Goal: Transaction & Acquisition: Book appointment/travel/reservation

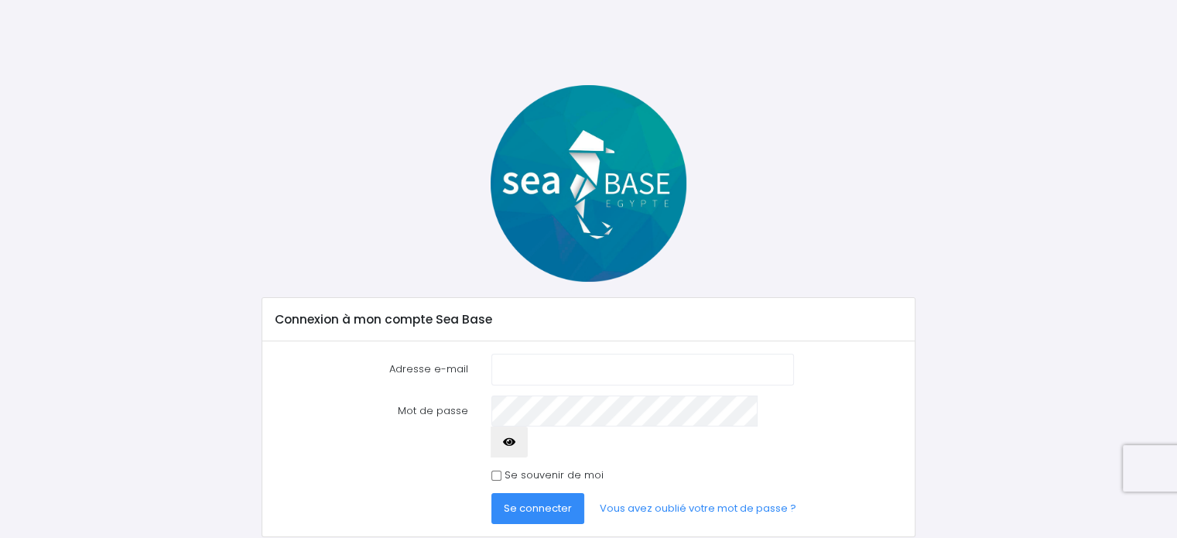
type input "patrick.vicino@gmail.com"
click at [515, 442] on icon "button" at bounding box center [509, 442] width 12 height 0
click at [494, 470] on input "Se souvenir de moi" at bounding box center [496, 475] width 10 height 10
checkbox input "true"
click at [531, 501] on span "Se connecter" at bounding box center [538, 508] width 68 height 15
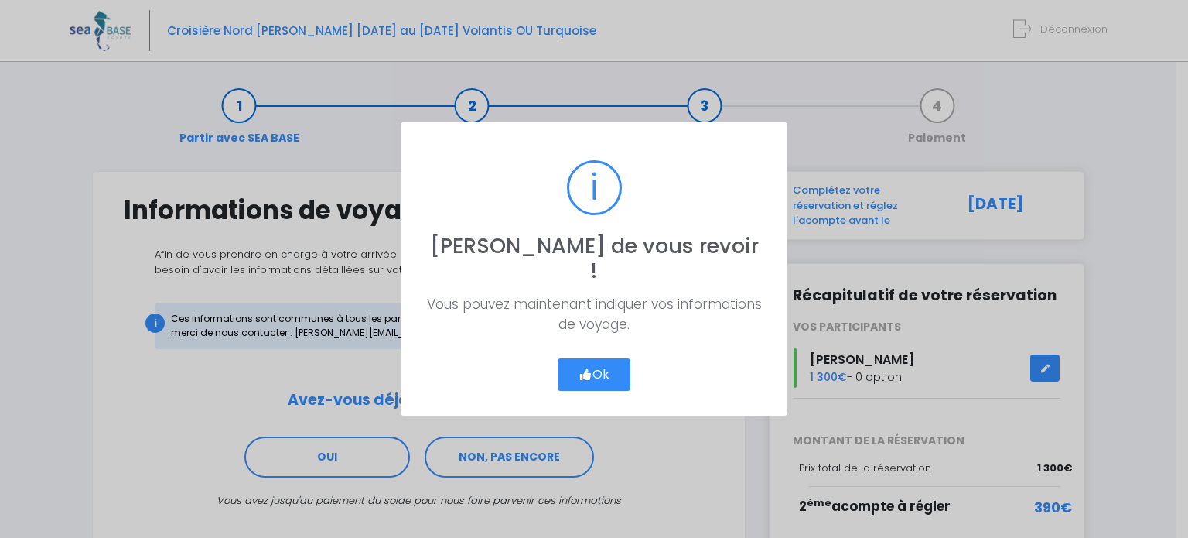
click at [597, 358] on button "Ok" at bounding box center [594, 374] width 73 height 32
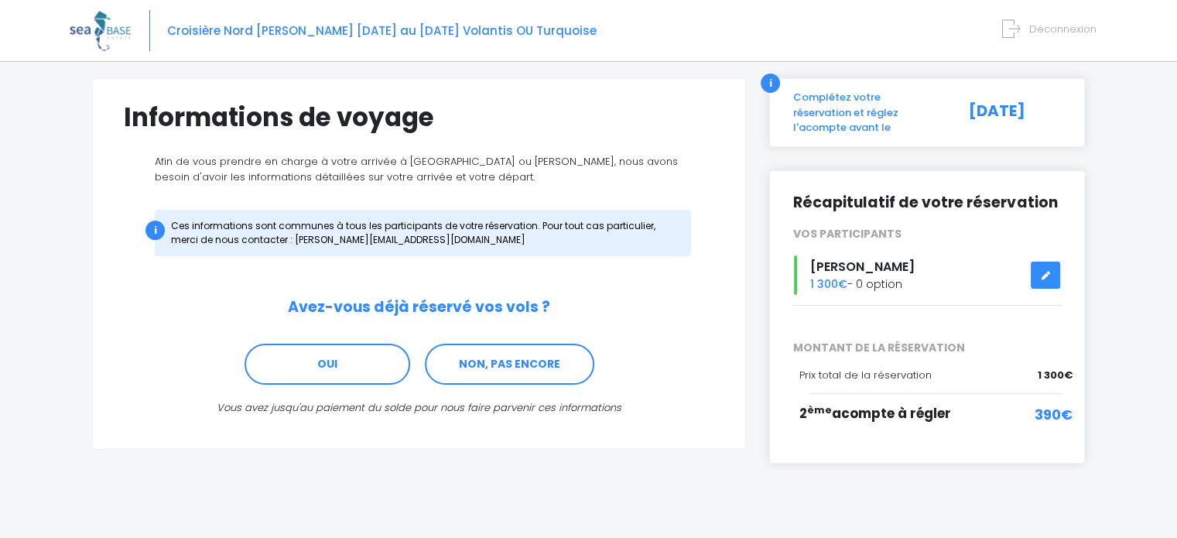
scroll to position [97, 0]
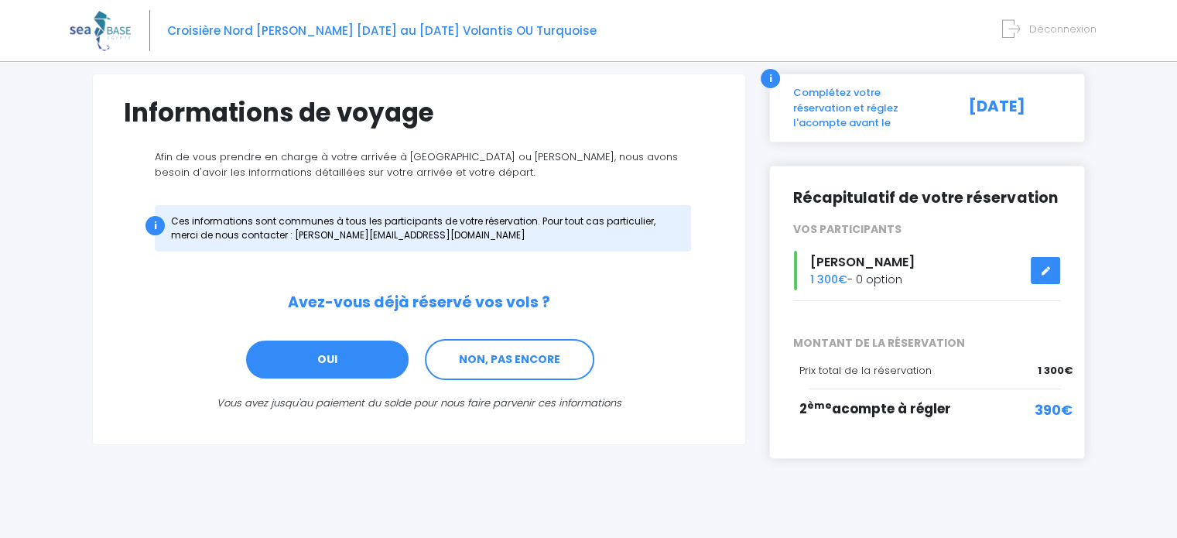
click at [312, 377] on link "OUI" at bounding box center [327, 360] width 166 height 42
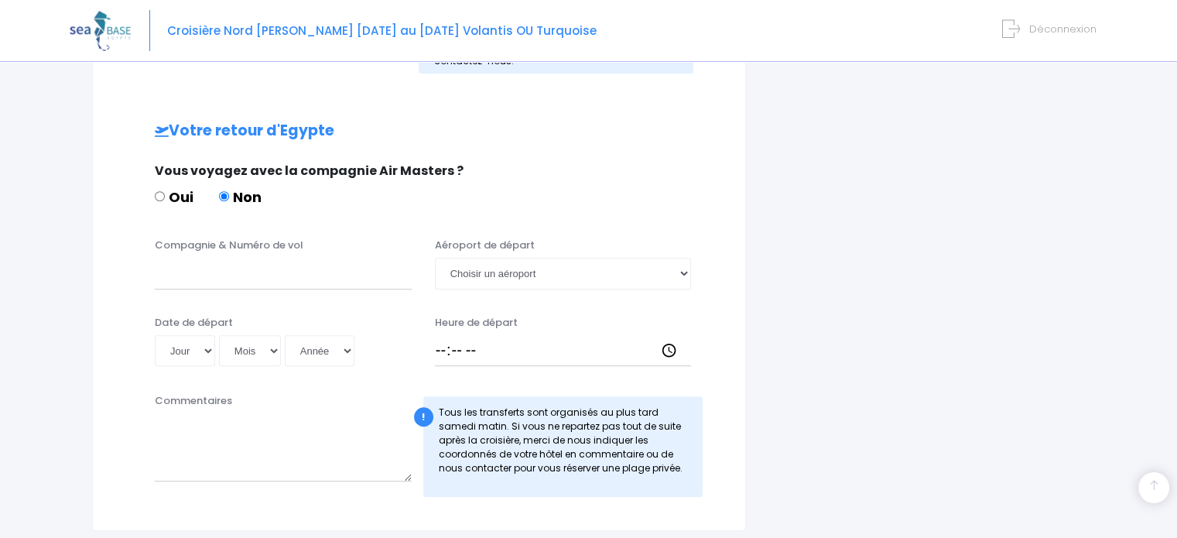
scroll to position [978, 0]
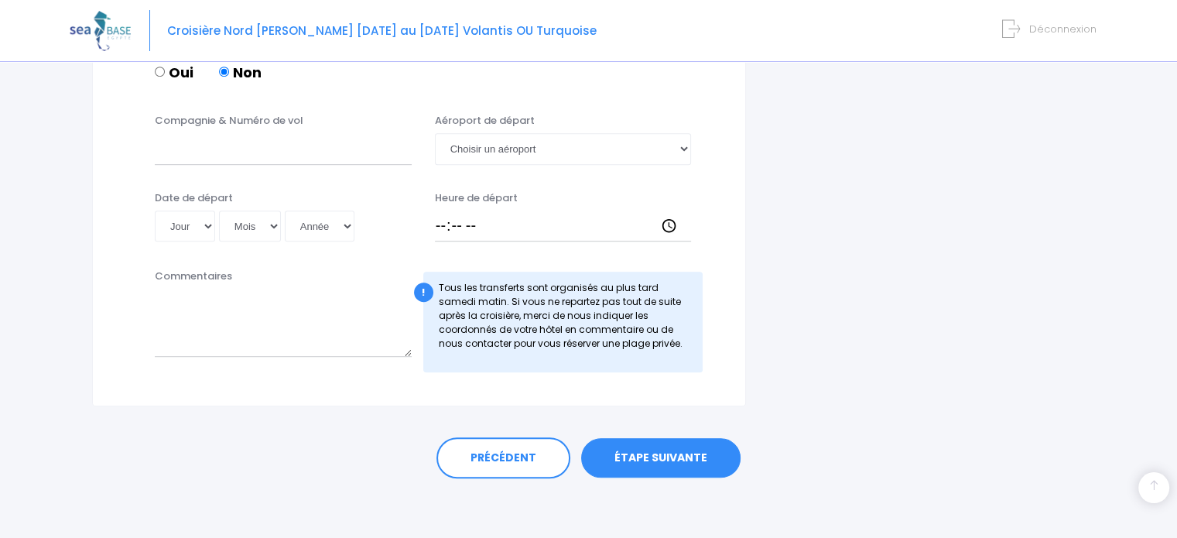
click at [662, 455] on link "ÉTAPE SUIVANTE" at bounding box center [660, 458] width 159 height 40
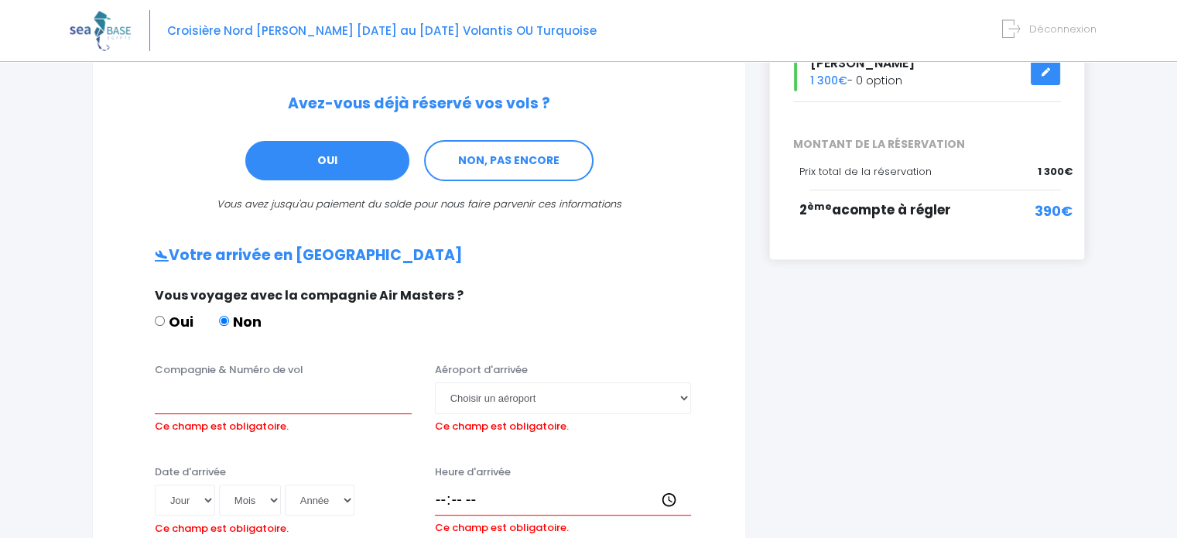
scroll to position [0, 0]
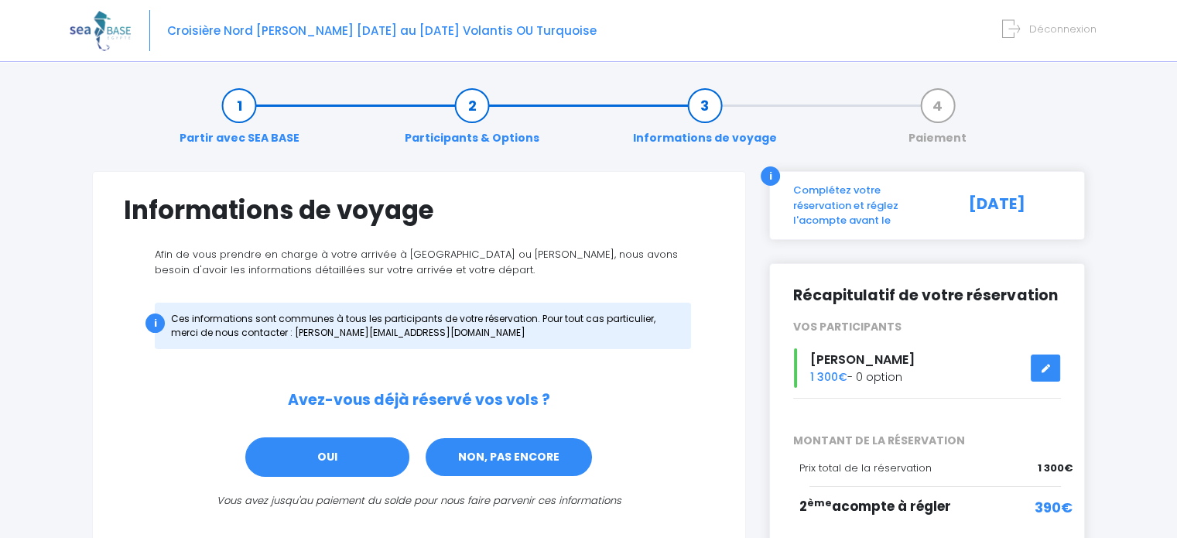
click at [489, 450] on link "NON, PAS ENCORE" at bounding box center [508, 457] width 169 height 42
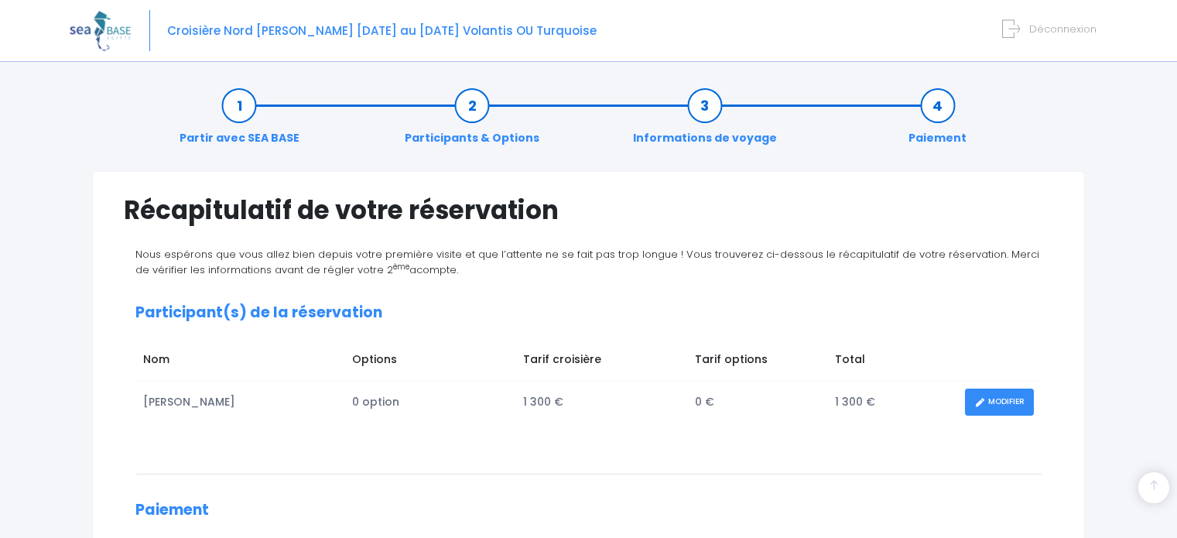
scroll to position [273, 0]
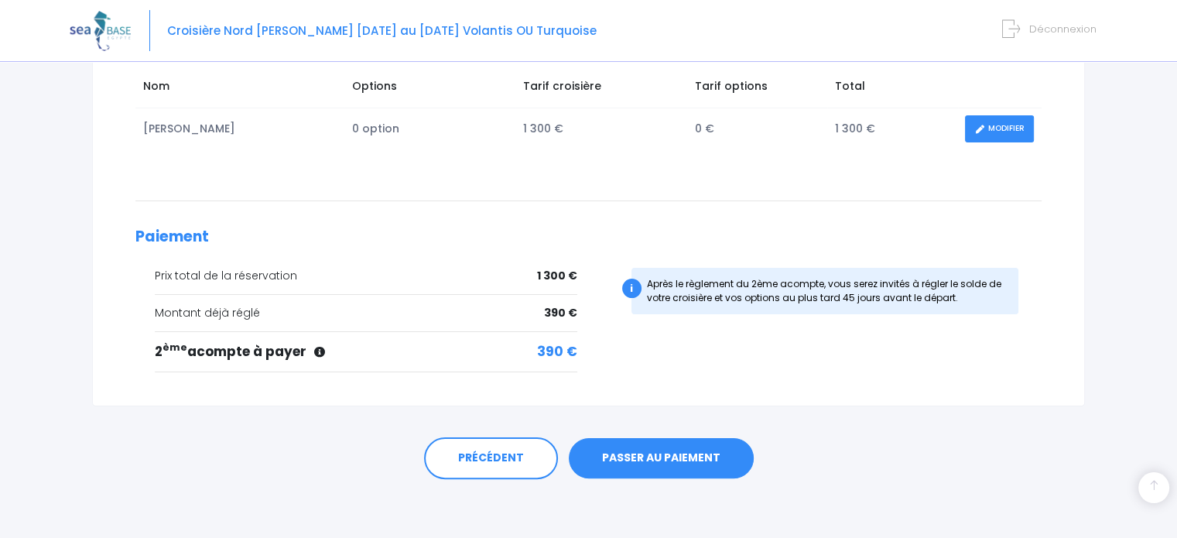
click at [616, 446] on link "PASSER AU PAIEMENT" at bounding box center [661, 458] width 185 height 40
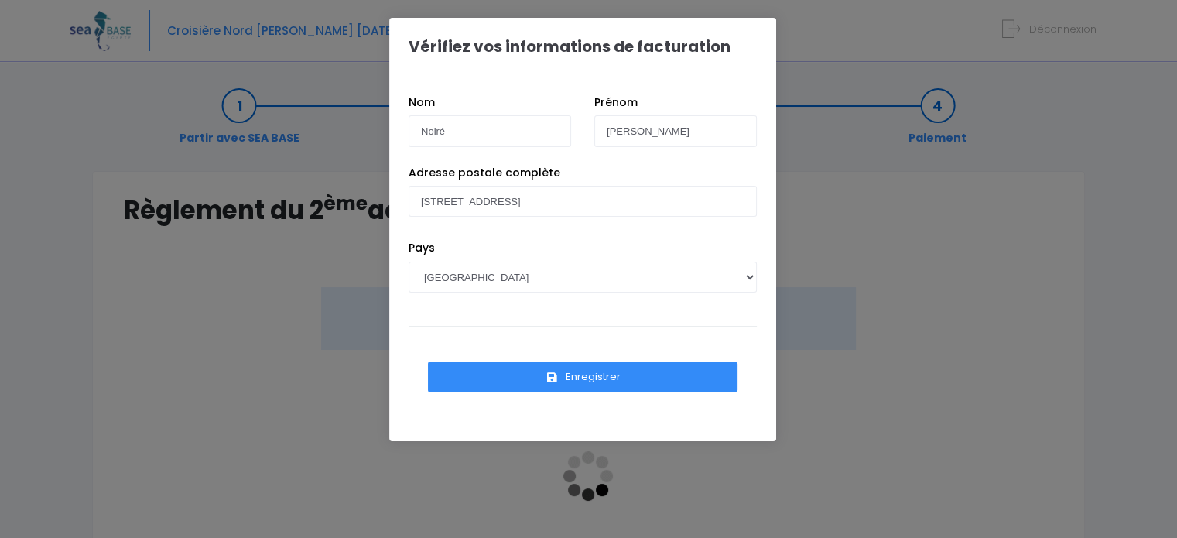
click at [579, 371] on button "Enregistrer" at bounding box center [582, 376] width 309 height 31
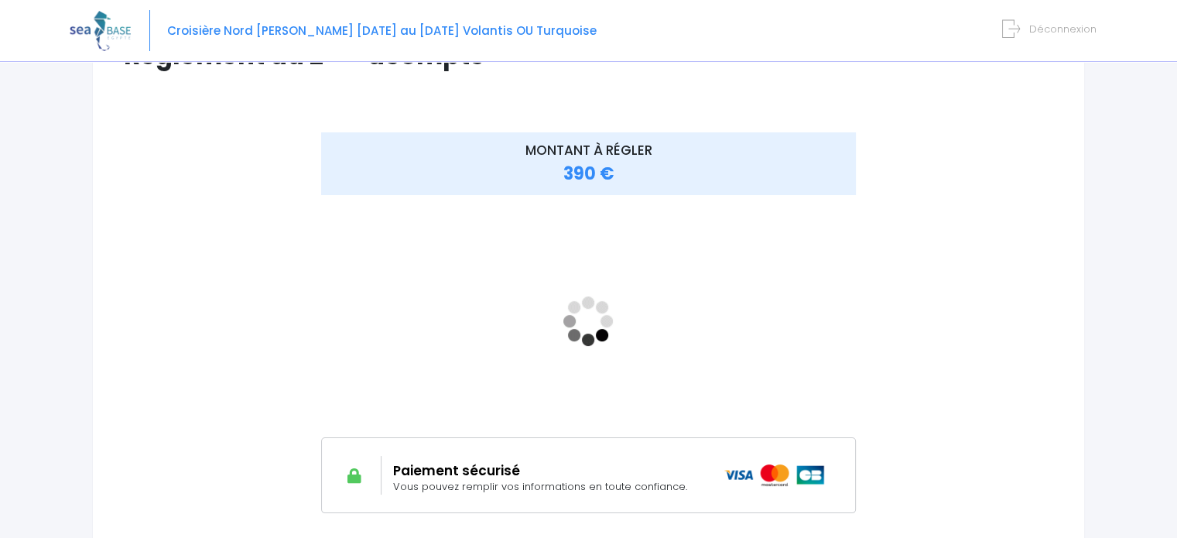
scroll to position [309, 0]
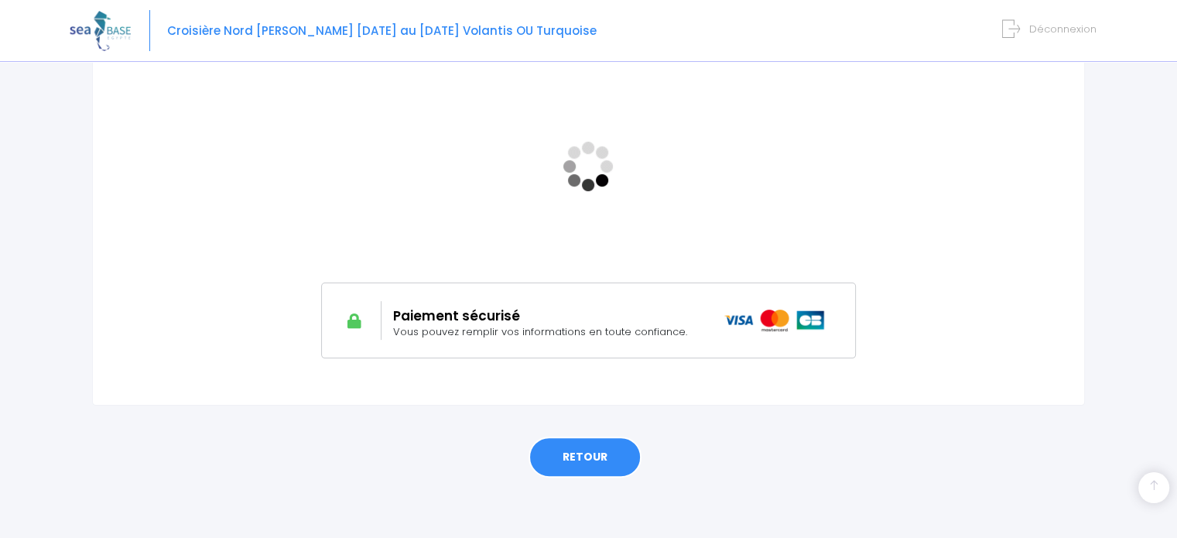
click at [601, 456] on link "RETOUR" at bounding box center [584, 457] width 113 height 42
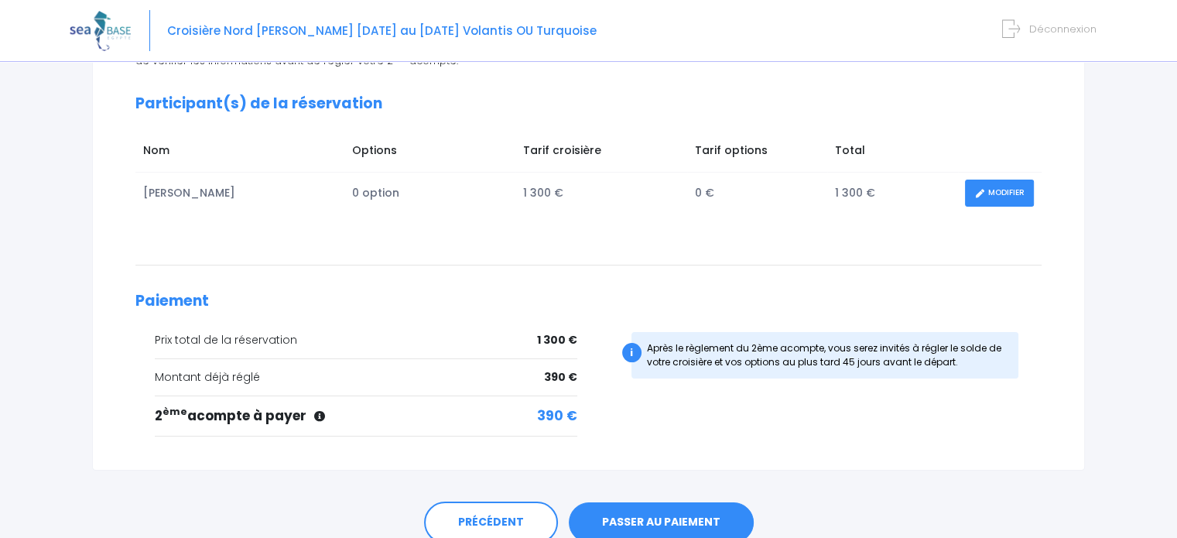
scroll to position [273, 0]
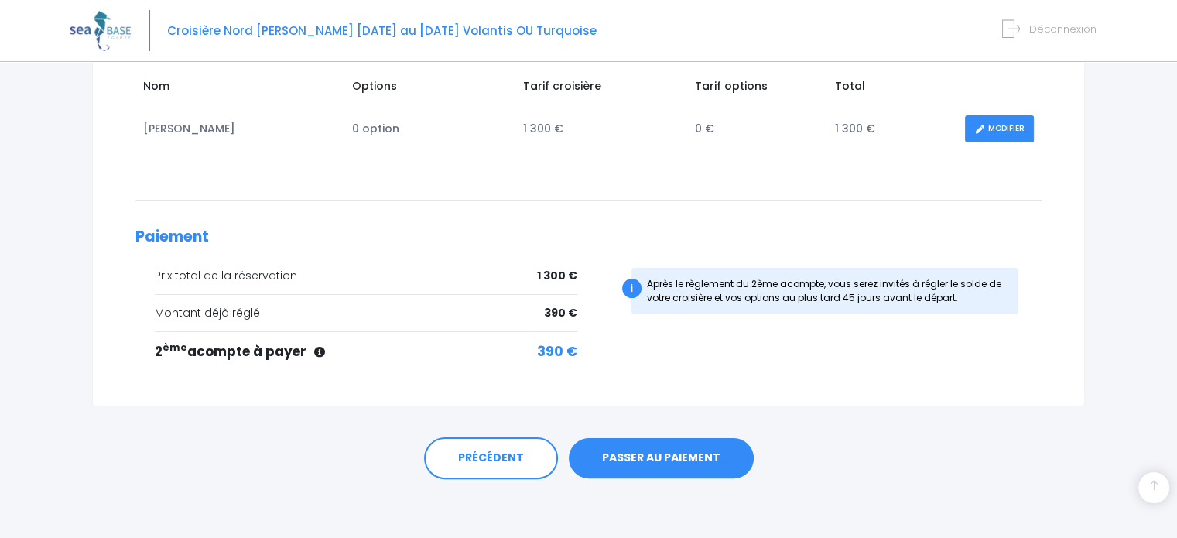
click at [670, 451] on link "PASSER AU PAIEMENT" at bounding box center [661, 458] width 185 height 40
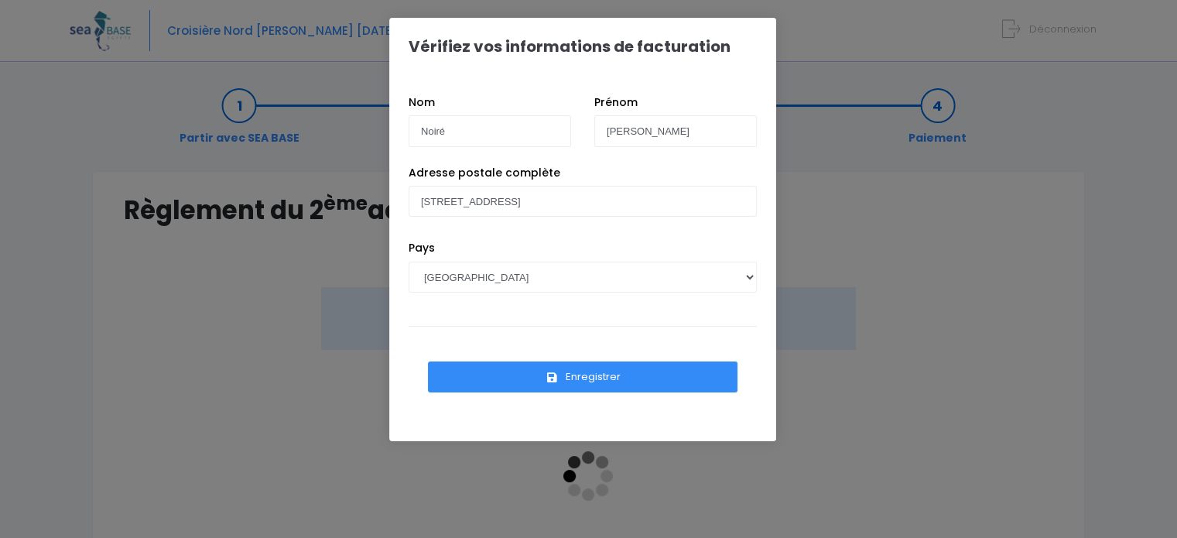
click at [622, 371] on button "Enregistrer" at bounding box center [582, 376] width 309 height 31
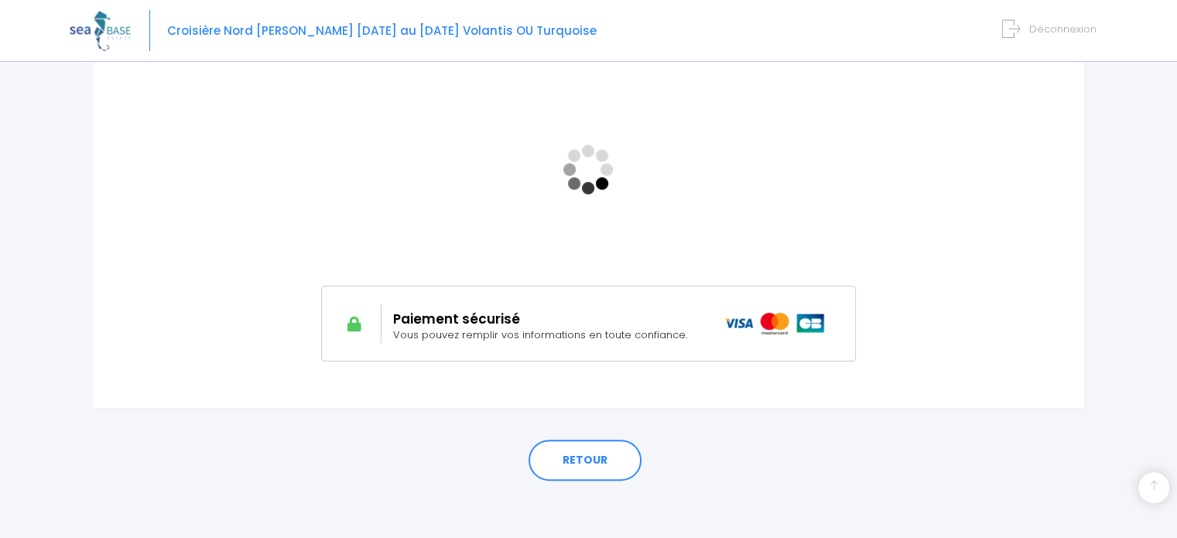
scroll to position [309, 0]
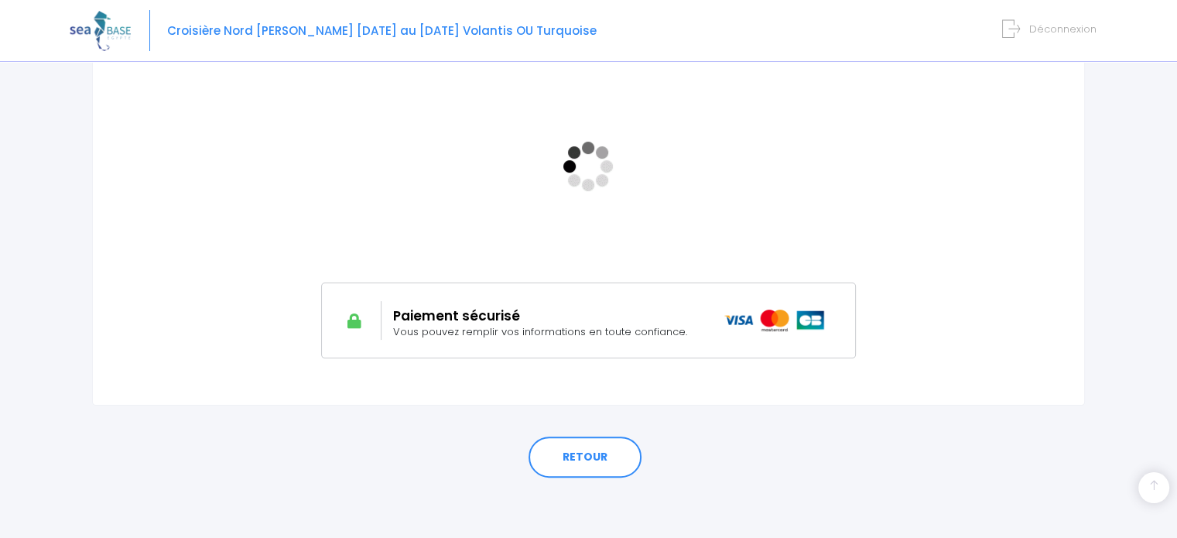
click at [650, 313] on h2 "Paiement sécurisé" at bounding box center [547, 315] width 308 height 15
click at [507, 327] on span "Vous pouvez remplir vos informations en toute confiance." at bounding box center [540, 331] width 294 height 15
click at [372, 319] on div at bounding box center [361, 320] width 42 height 39
drag, startPoint x: 351, startPoint y: 324, endPoint x: 374, endPoint y: 279, distance: 51.2
click at [351, 323] on icon at bounding box center [353, 320] width 19 height 15
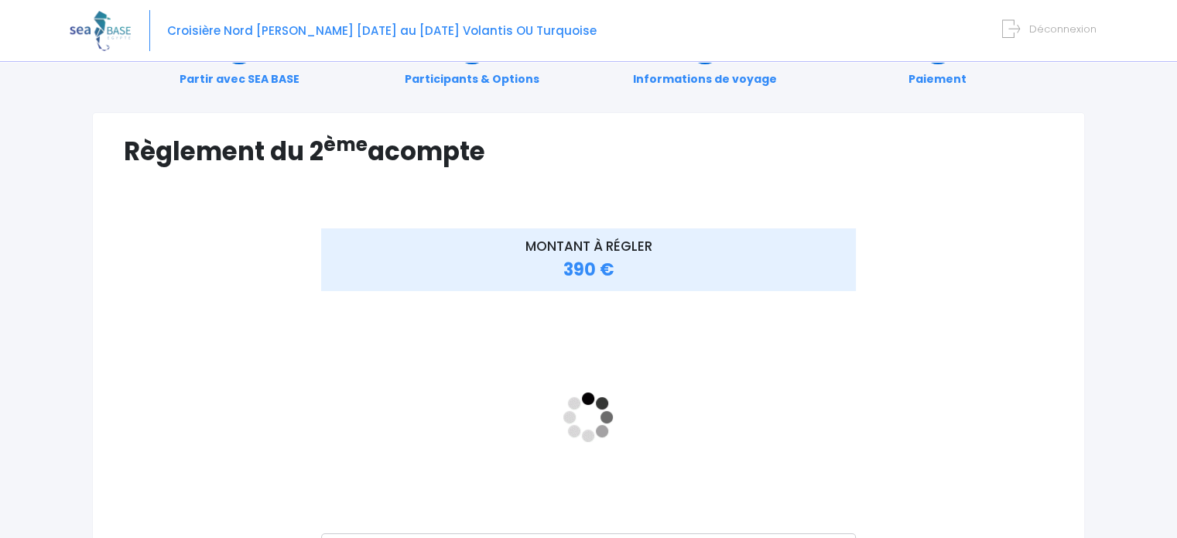
scroll to position [0, 0]
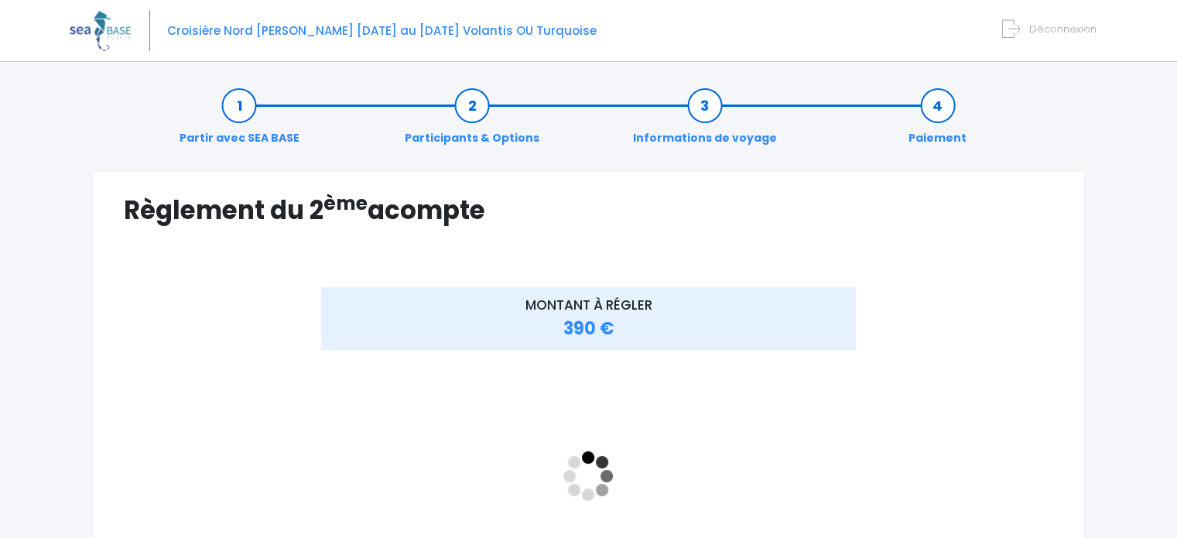
click at [941, 104] on link "Paiement" at bounding box center [936, 121] width 73 height 49
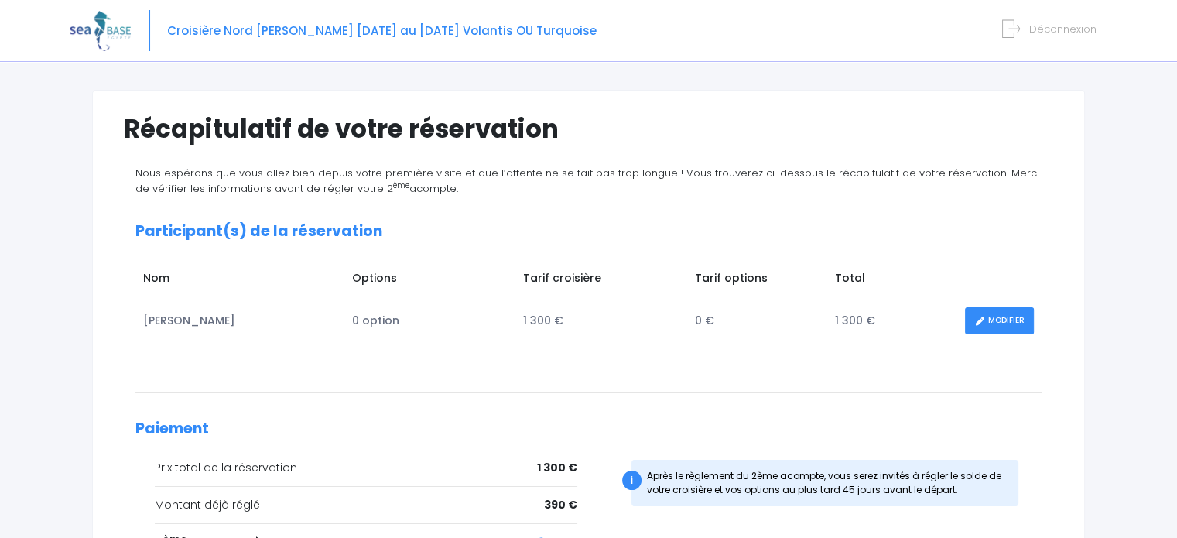
scroll to position [232, 0]
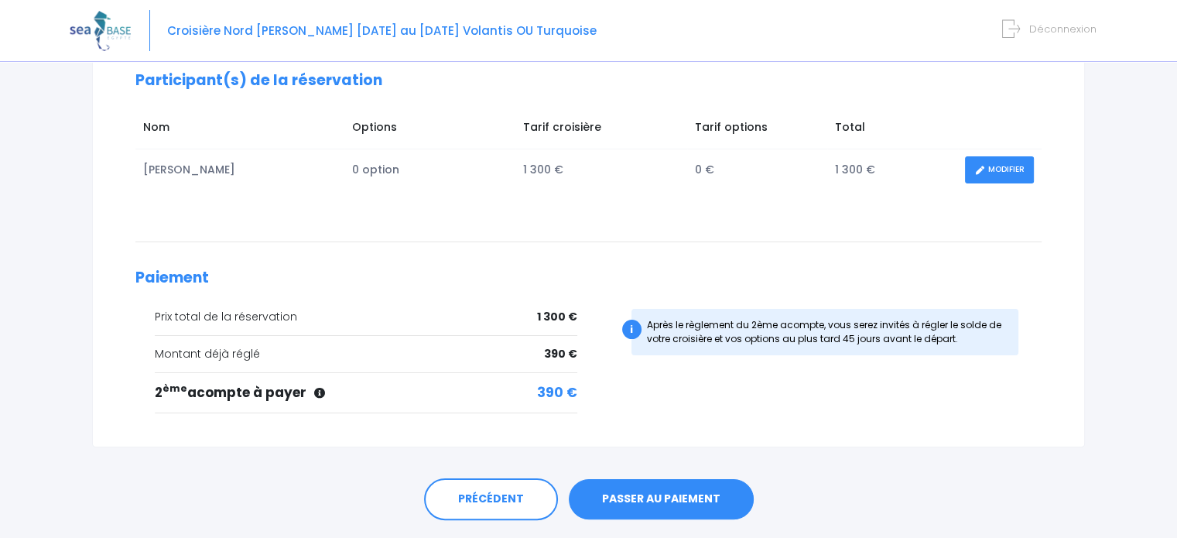
click at [634, 497] on link "PASSER AU PAIEMENT" at bounding box center [661, 499] width 185 height 40
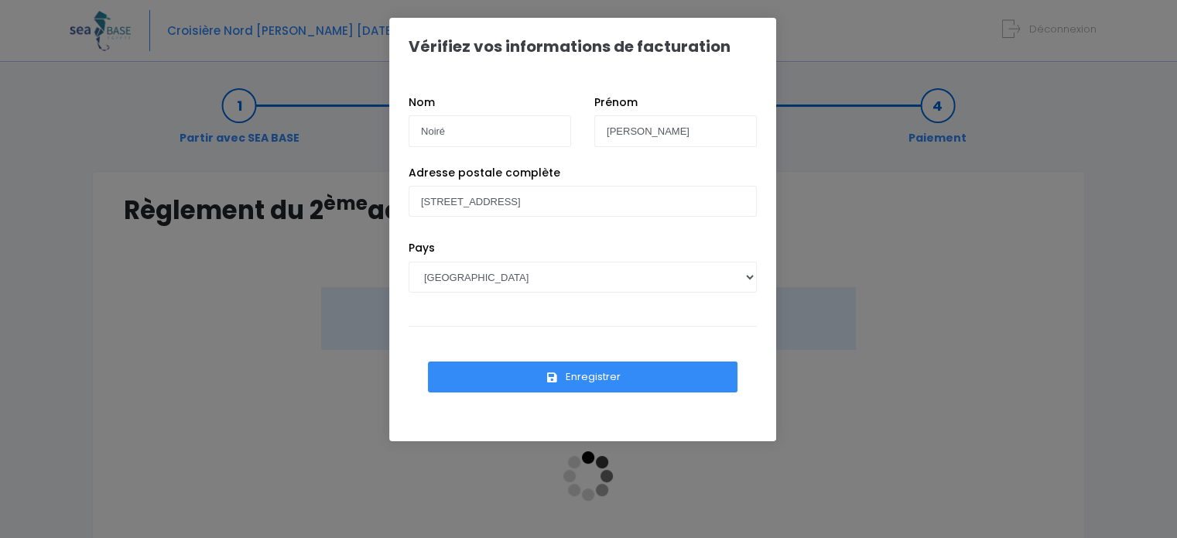
click at [585, 370] on button "Enregistrer" at bounding box center [582, 376] width 309 height 31
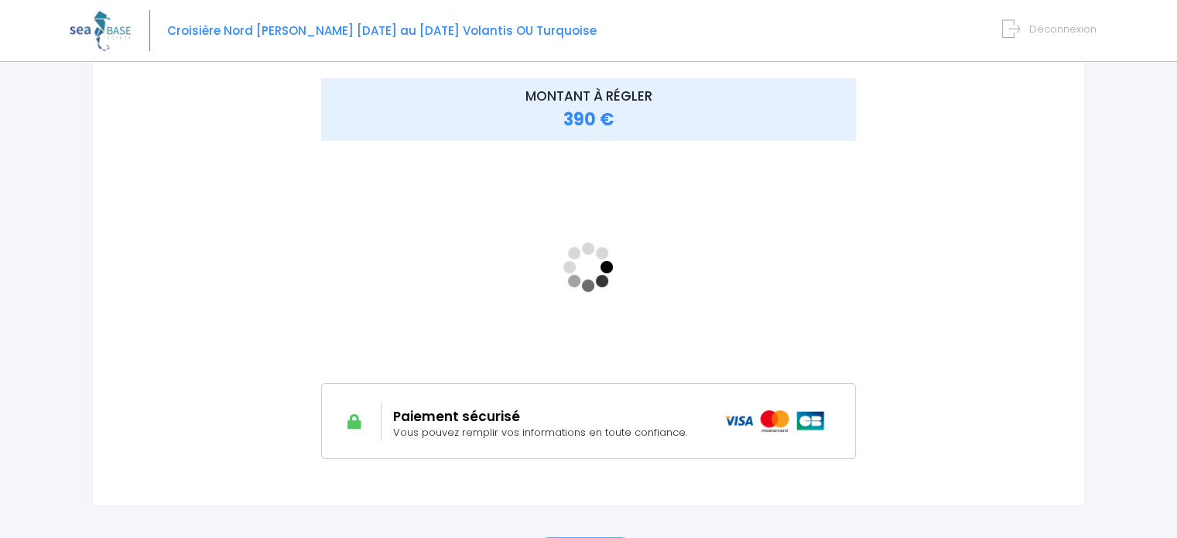
scroll to position [232, 0]
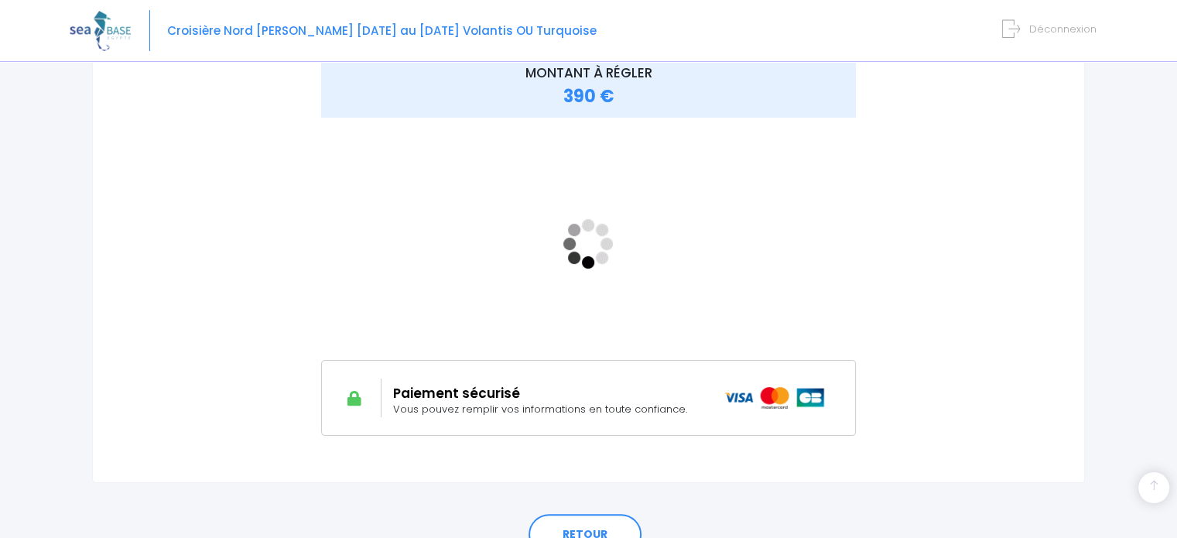
click at [1003, 367] on div "MONTANT À RÉGLER 390 €" at bounding box center [588, 256] width 929 height 403
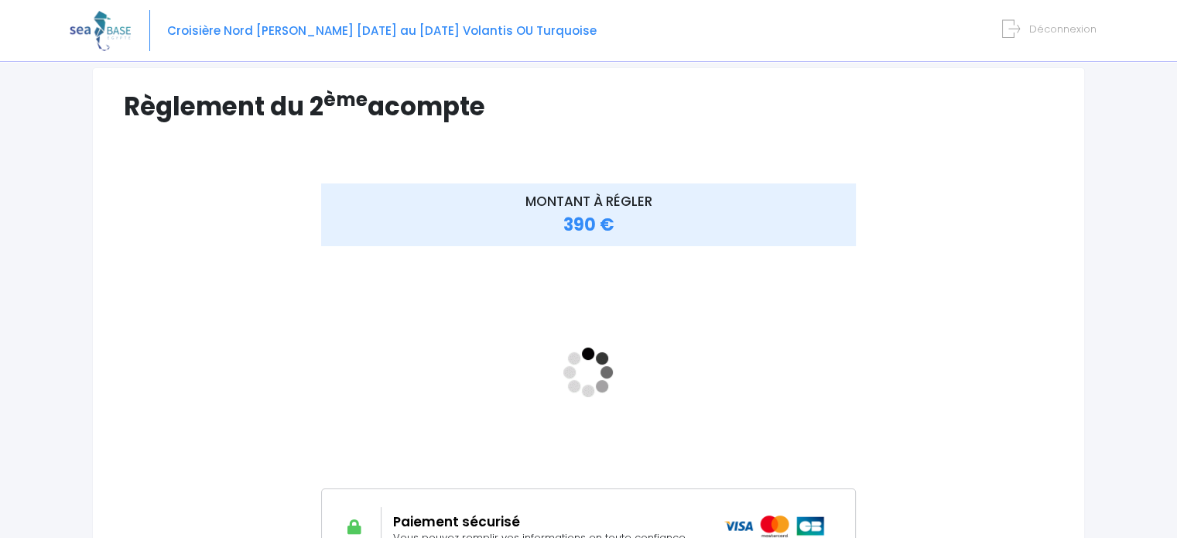
scroll to position [309, 0]
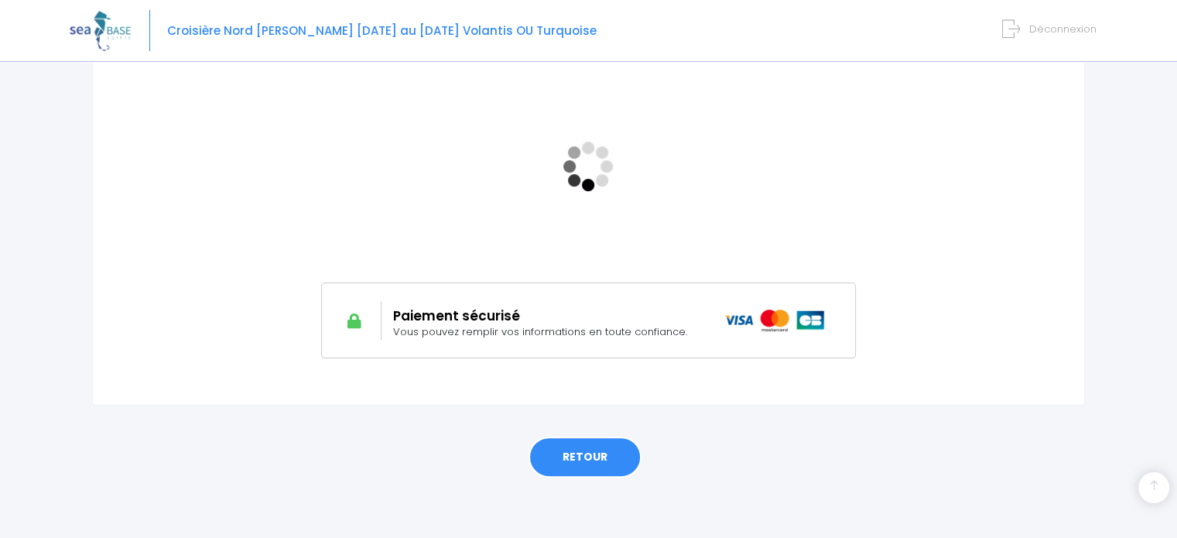
click at [594, 460] on link "RETOUR" at bounding box center [584, 457] width 113 height 42
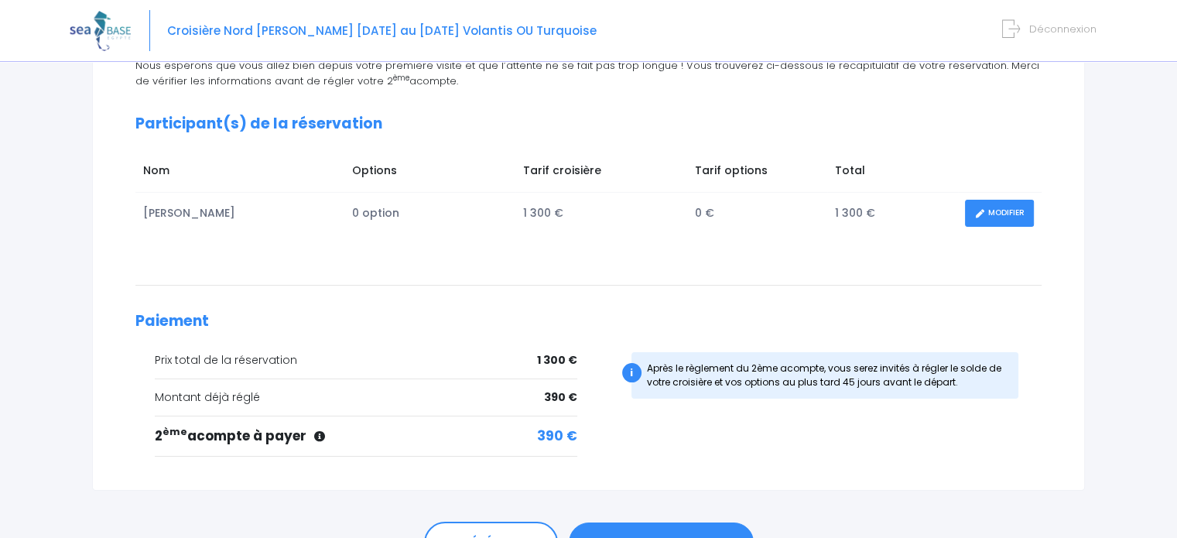
scroll to position [232, 0]
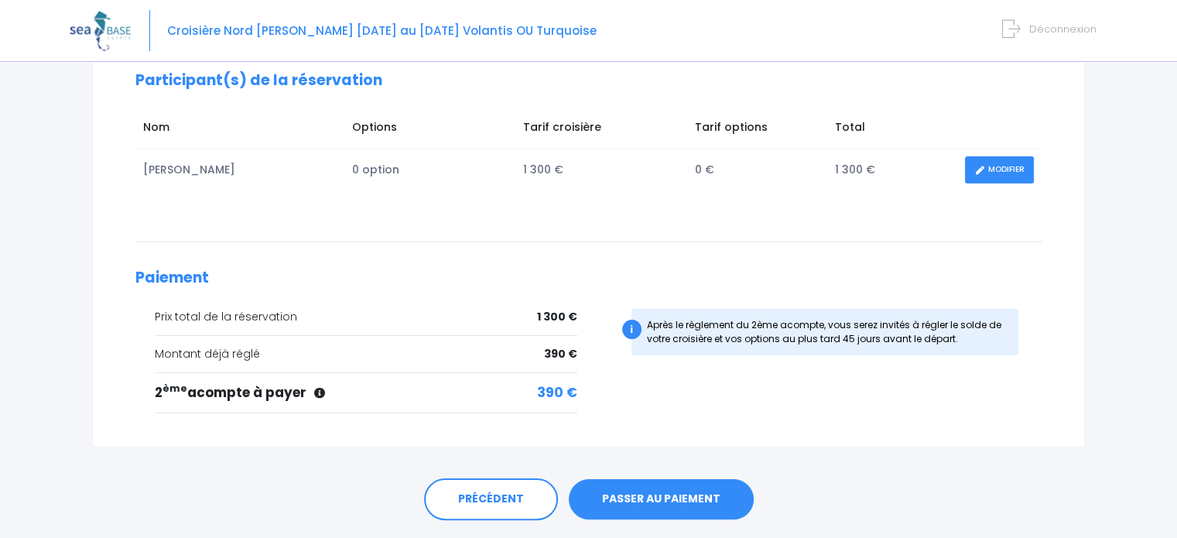
click at [682, 488] on link "PASSER AU PAIEMENT" at bounding box center [661, 499] width 185 height 40
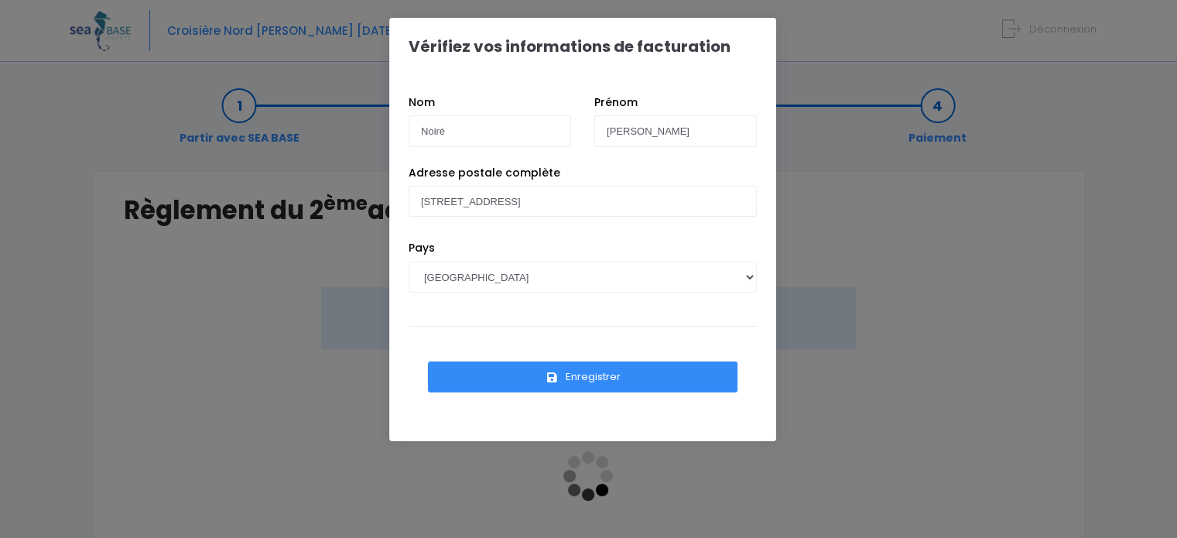
click at [651, 378] on button "Enregistrer" at bounding box center [582, 376] width 309 height 31
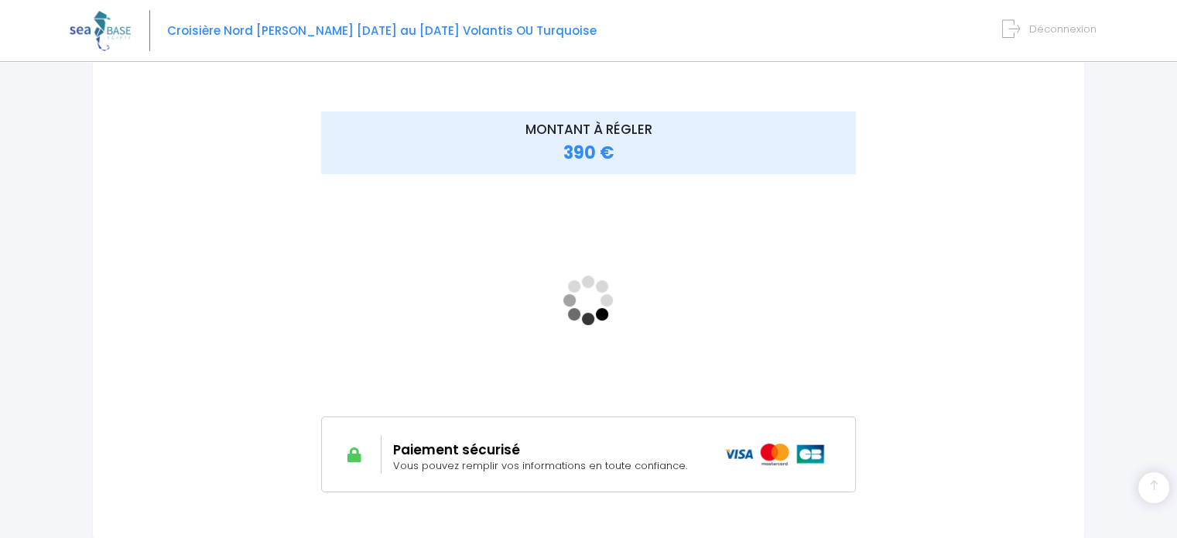
scroll to position [309, 0]
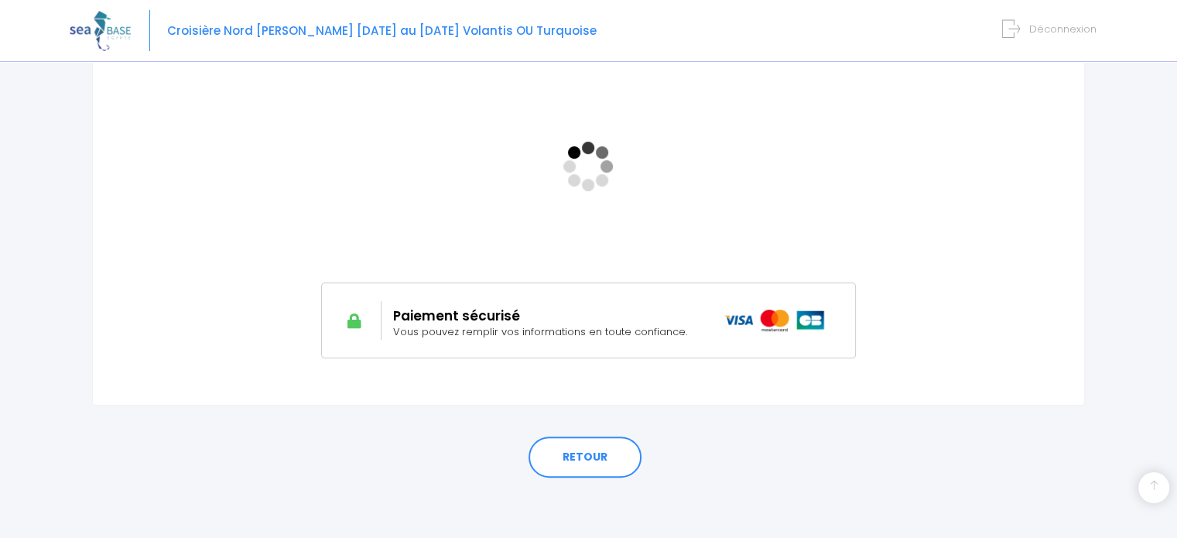
click at [579, 328] on span "Vous pouvez remplir vos informations en toute confiance." at bounding box center [540, 331] width 294 height 15
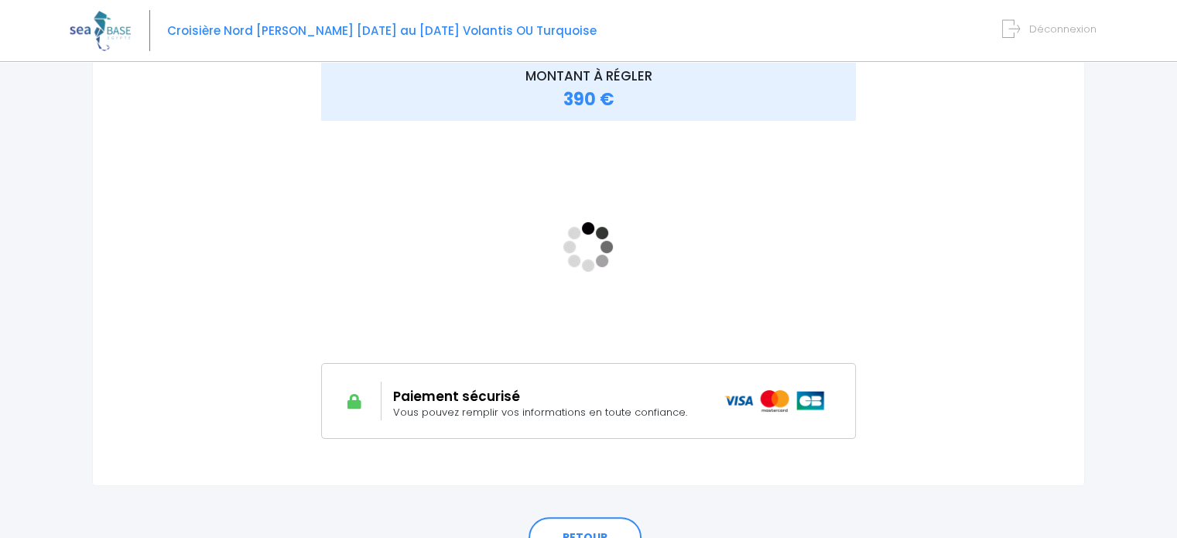
scroll to position [232, 0]
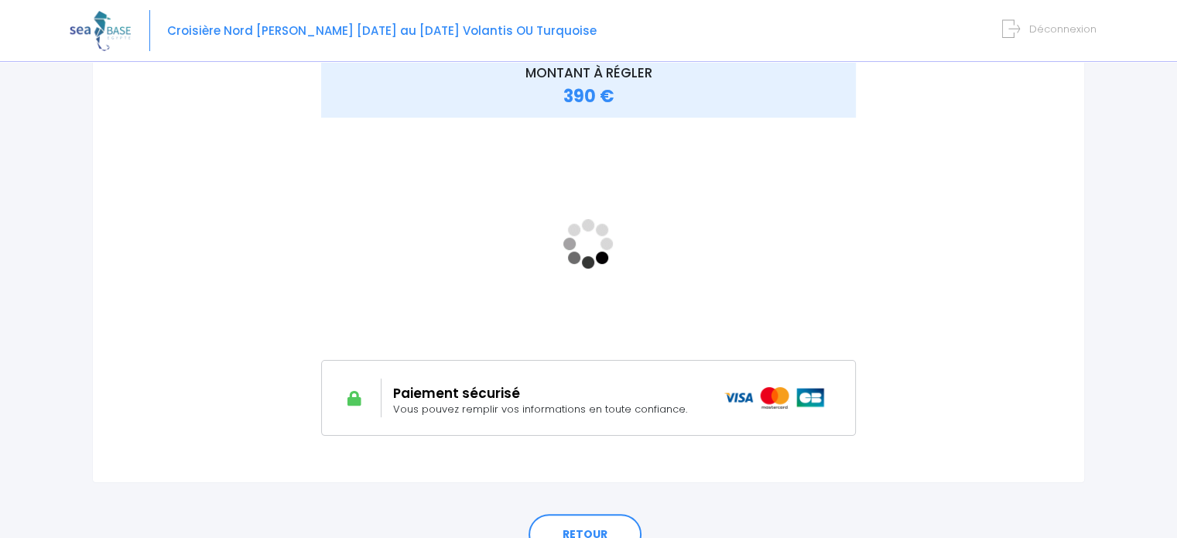
click at [761, 389] on img at bounding box center [774, 398] width 101 height 22
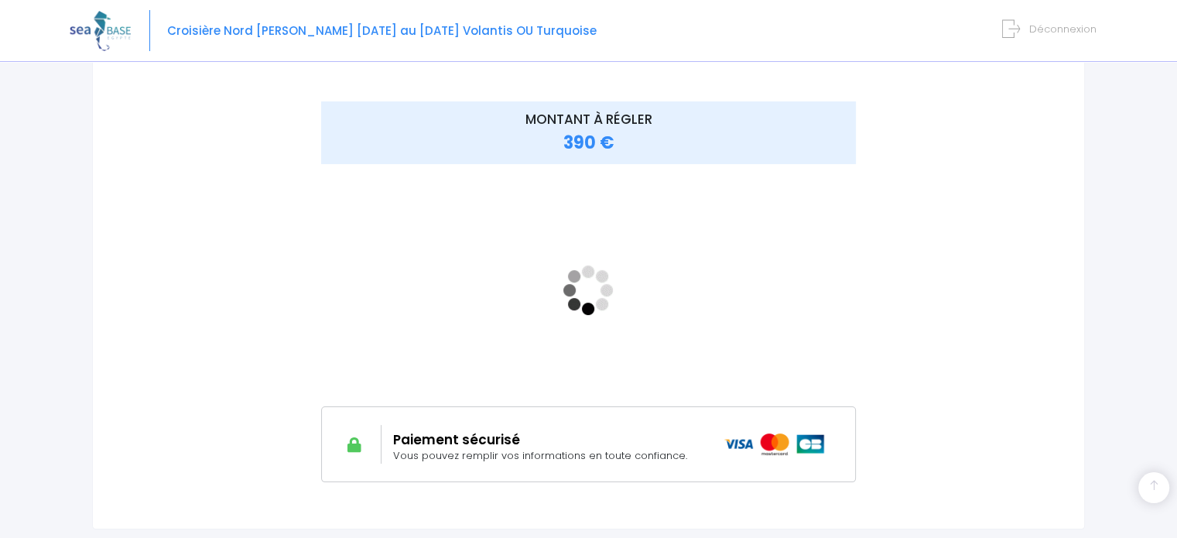
scroll to position [309, 0]
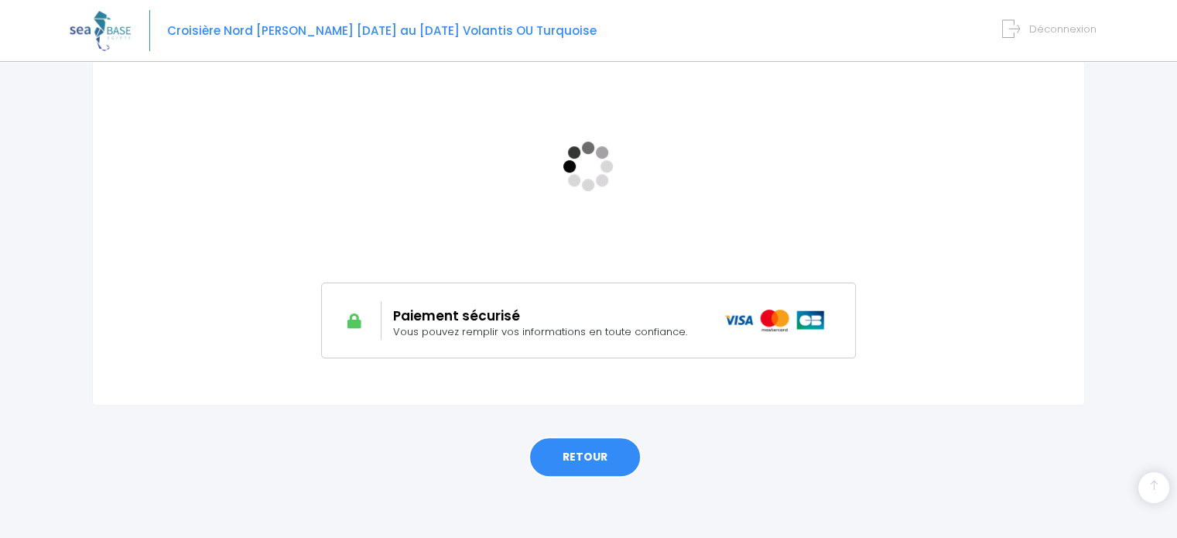
click at [576, 449] on link "RETOUR" at bounding box center [584, 457] width 113 height 42
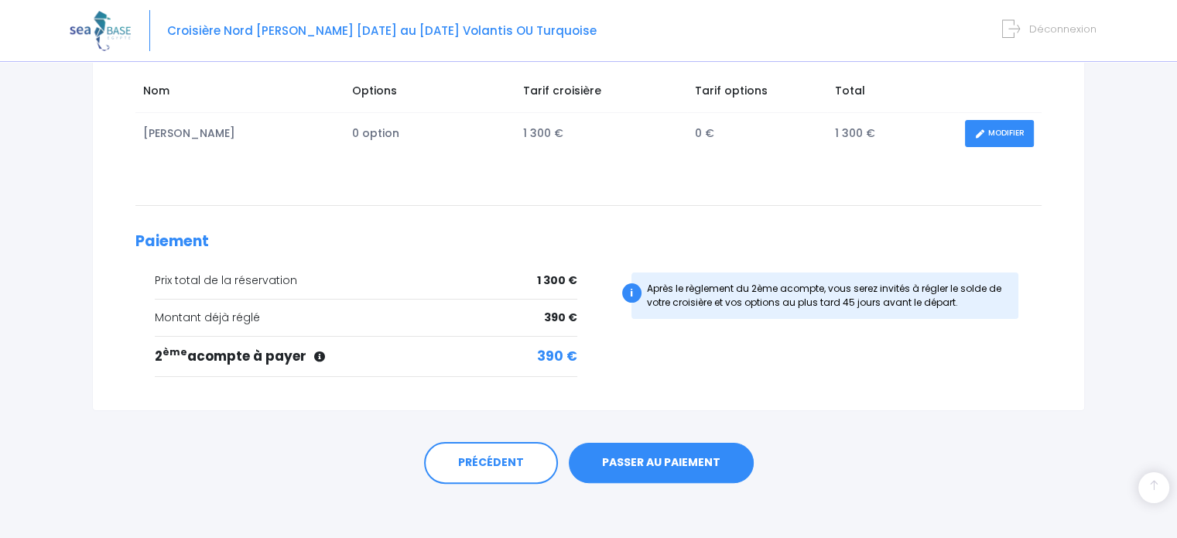
scroll to position [273, 0]
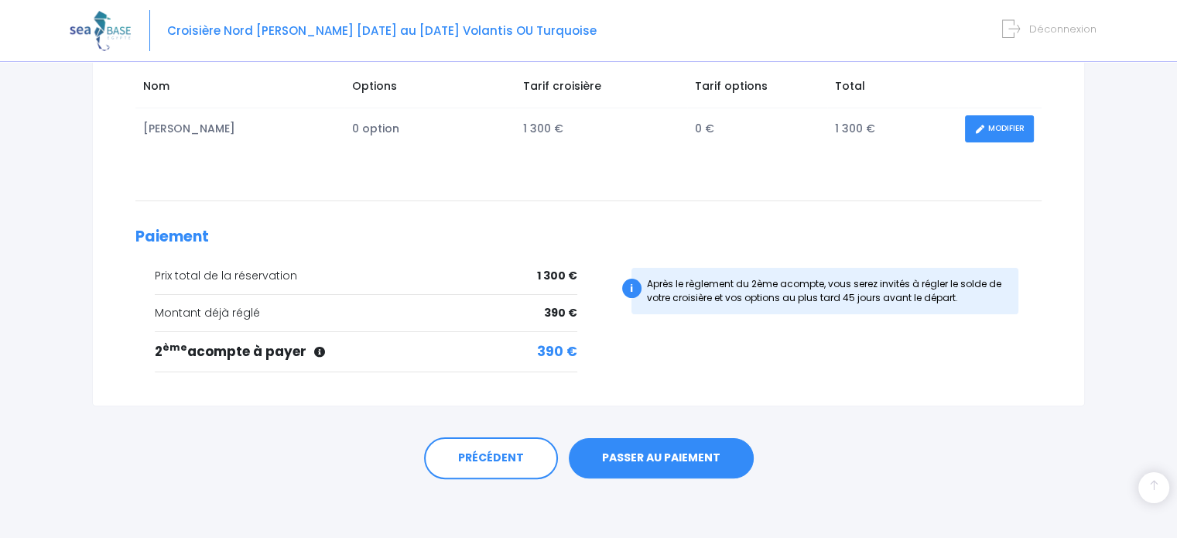
click at [657, 454] on link "PASSER AU PAIEMENT" at bounding box center [661, 458] width 185 height 40
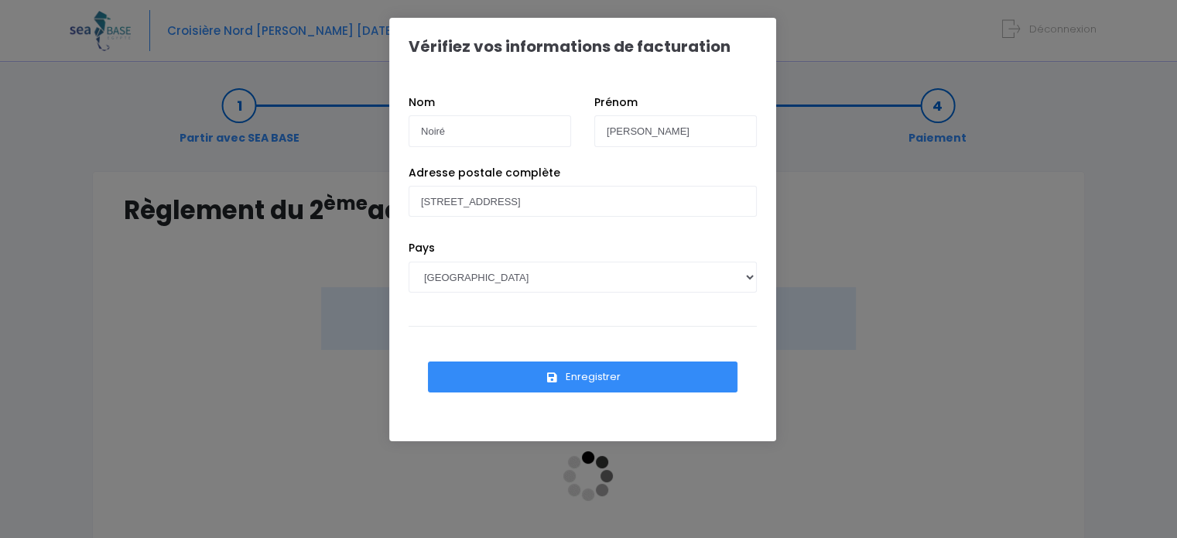
click at [631, 374] on button "Enregistrer" at bounding box center [582, 376] width 309 height 31
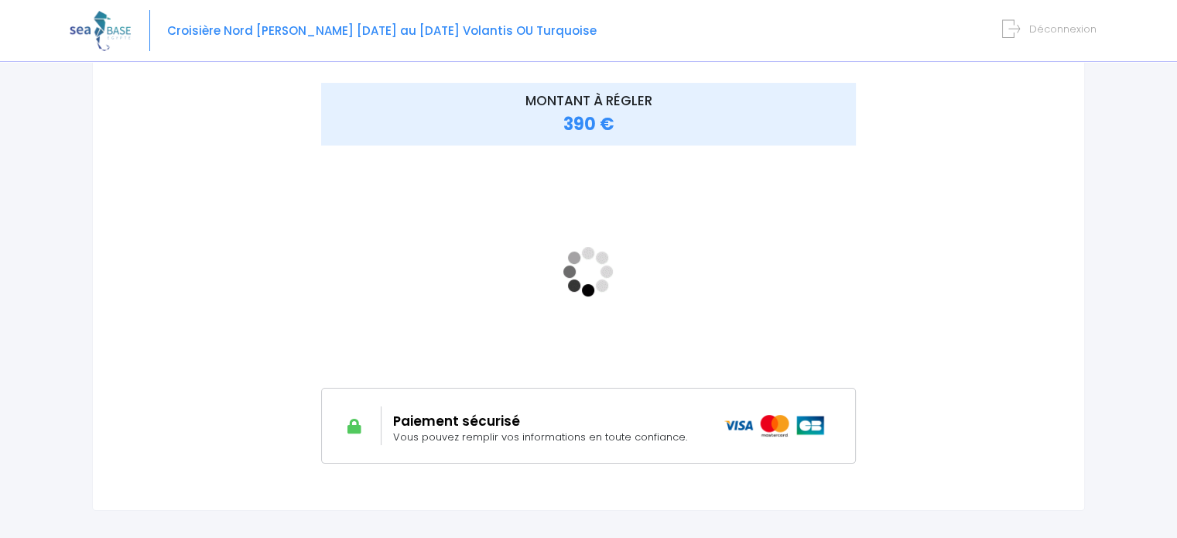
scroll to position [232, 0]
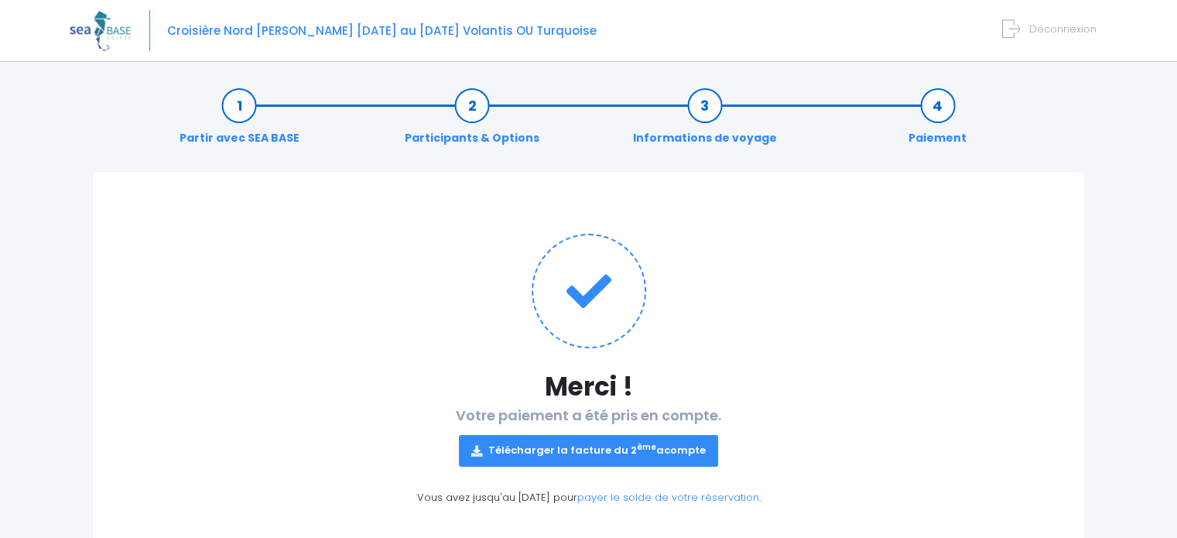
click at [631, 445] on link "Télécharger la facture du 2 ème acompte" at bounding box center [588, 450] width 259 height 31
